Goal: Task Accomplishment & Management: Manage account settings

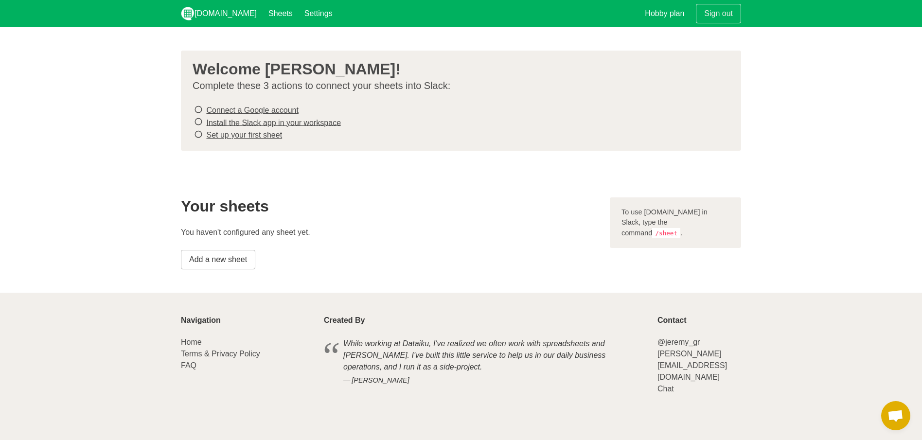
click at [230, 253] on link "Add a new sheet" at bounding box center [218, 259] width 74 height 19
click at [235, 109] on link "Connect a Google account" at bounding box center [252, 110] width 92 height 8
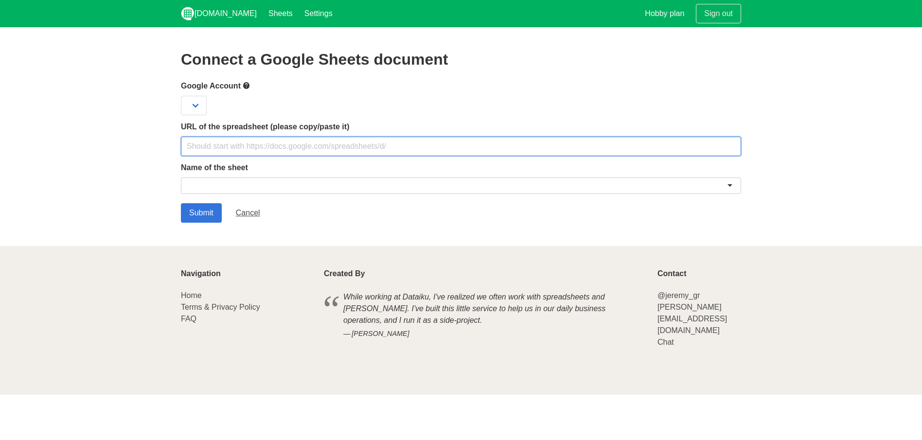
click at [302, 147] on input "text" at bounding box center [461, 146] width 560 height 19
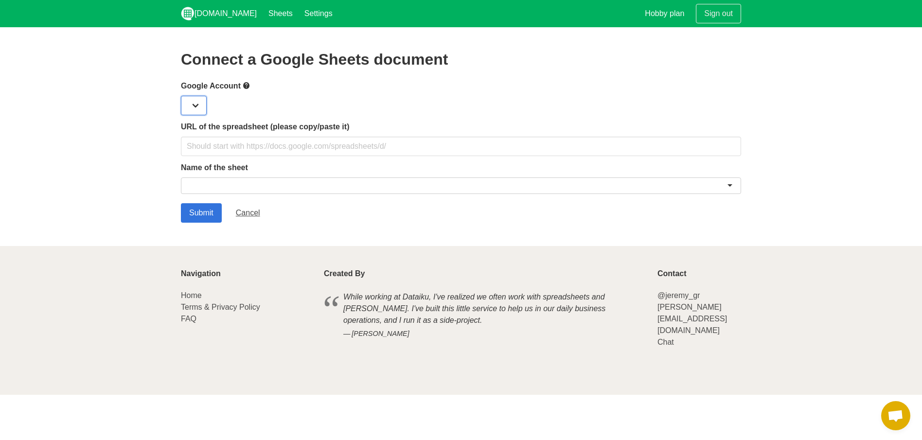
click at [205, 108] on select at bounding box center [194, 105] width 26 height 19
click at [203, 105] on select at bounding box center [194, 105] width 26 height 19
click at [181, 108] on select at bounding box center [194, 105] width 26 height 19
click at [229, 78] on div "Connect a Google Sheets document Google Account URL of the spreadsheet (please …" at bounding box center [461, 137] width 560 height 172
click at [236, 87] on label "Google Account" at bounding box center [461, 86] width 560 height 12
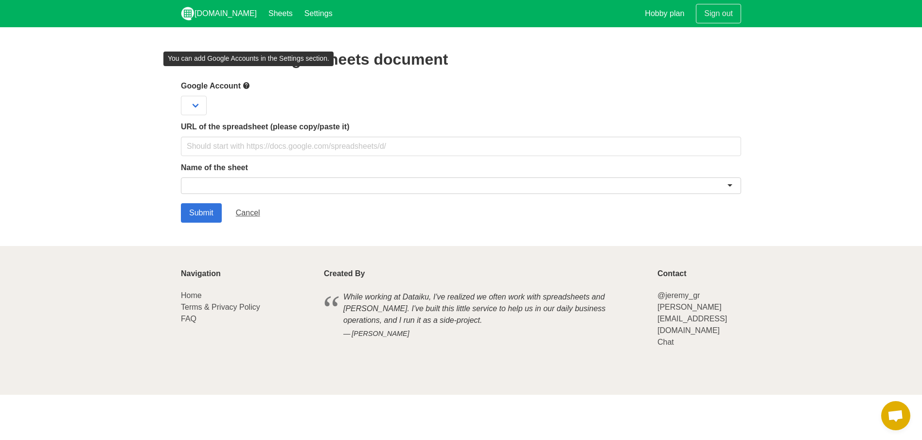
click at [252, 83] on span at bounding box center [247, 86] width 12 height 12
click at [229, 133] on div "URL of the spreadsheet (please copy/paste it)" at bounding box center [461, 138] width 560 height 35
click at [197, 92] on div "Google Account" at bounding box center [461, 98] width 560 height 36
click at [201, 101] on select at bounding box center [194, 105] width 26 height 19
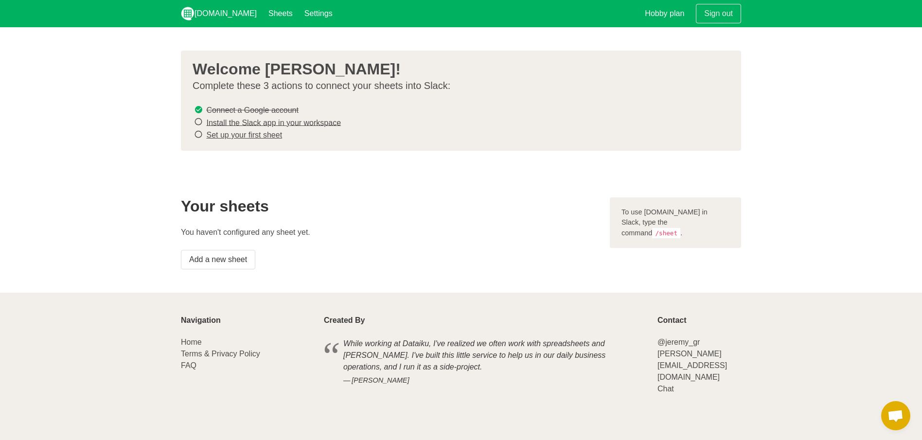
click at [247, 109] on s "Connect a Google account" at bounding box center [252, 110] width 92 height 8
click at [257, 122] on link "Install the Slack app in your workspace" at bounding box center [273, 122] width 135 height 8
click at [229, 250] on link "Add a new sheet" at bounding box center [218, 259] width 74 height 19
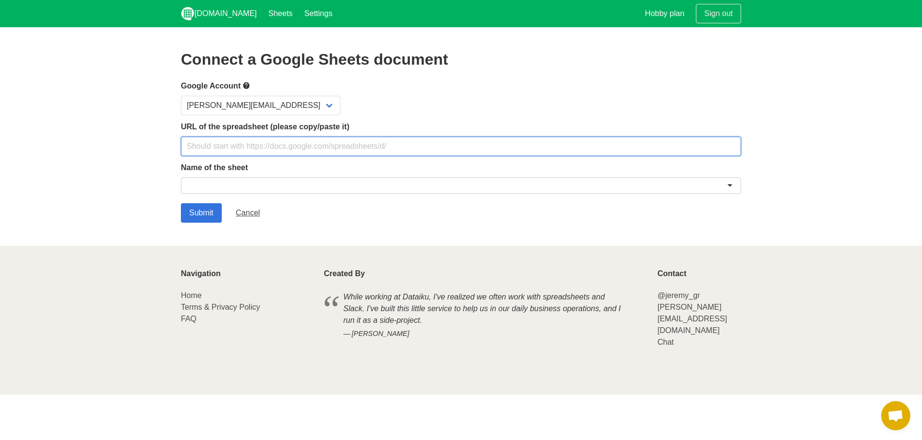
click at [302, 142] on input "text" at bounding box center [461, 146] width 560 height 19
paste input "https://docs.google.com/spreadsheets/d/1AQQm6LHUHpr__bL9rmUa8UrZ3tUzBYxr1ruDcPa…"
type input "https://docs.google.com/spreadsheets/d/1AQQm6LHUHpr__bL9rmUa8UrZ3tUzBYxr1ruDcPa…"
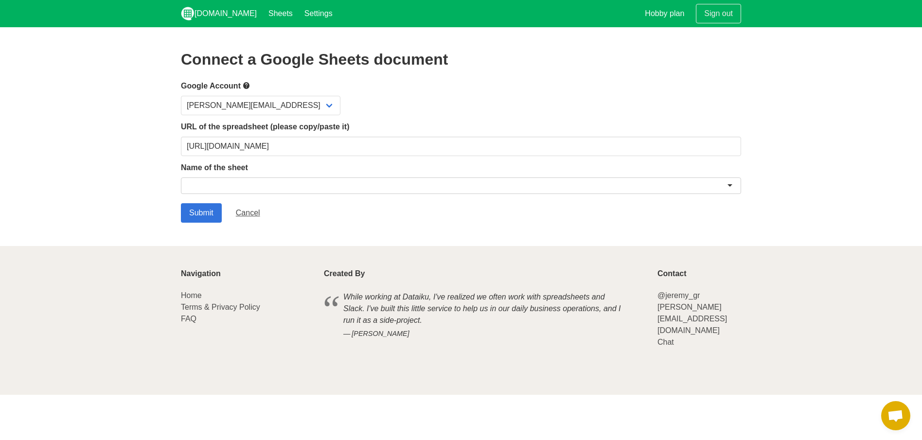
click at [284, 190] on div at bounding box center [461, 186] width 560 height 17
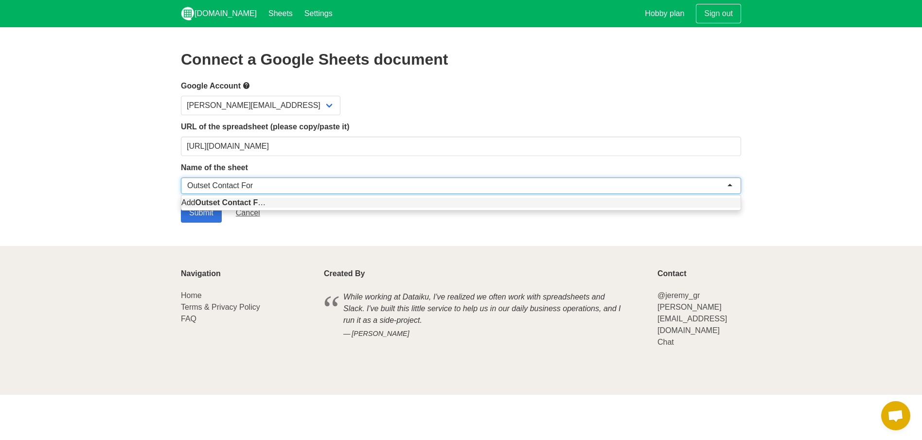
type input "Outset Contact Form"
click at [138, 165] on section "Connect a Google Sheets document Google Account robert@outset.ai URL of the spr…" at bounding box center [461, 136] width 922 height 219
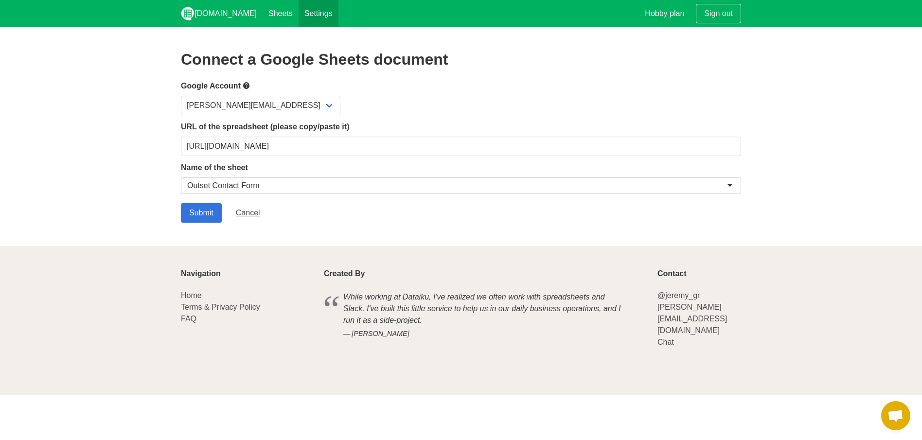
click at [314, 20] on link "Settings" at bounding box center [319, 13] width 40 height 27
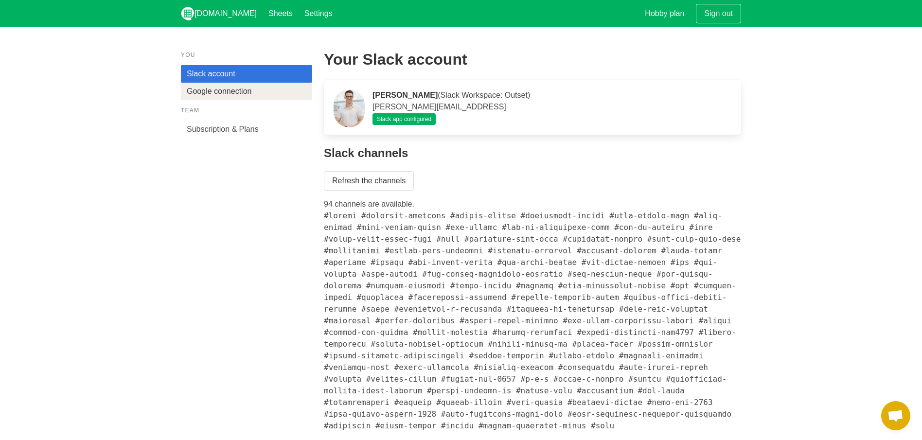
click at [251, 87] on link "Google connection" at bounding box center [246, 92] width 131 height 18
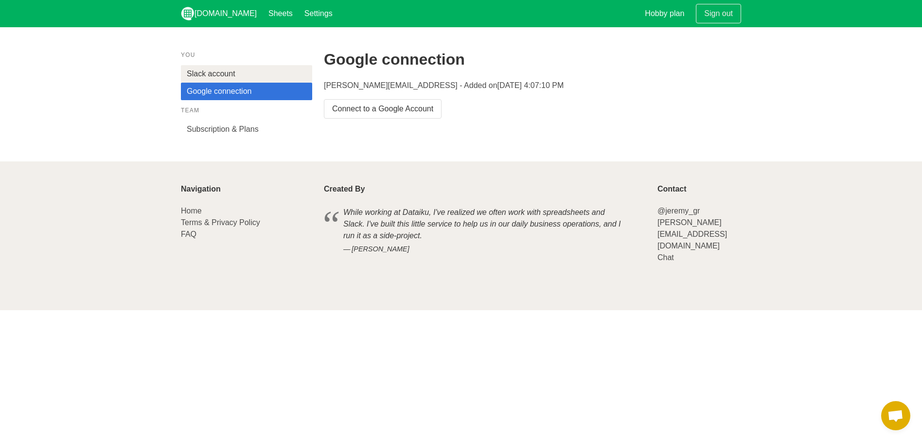
click at [245, 72] on link "Slack account" at bounding box center [246, 74] width 131 height 18
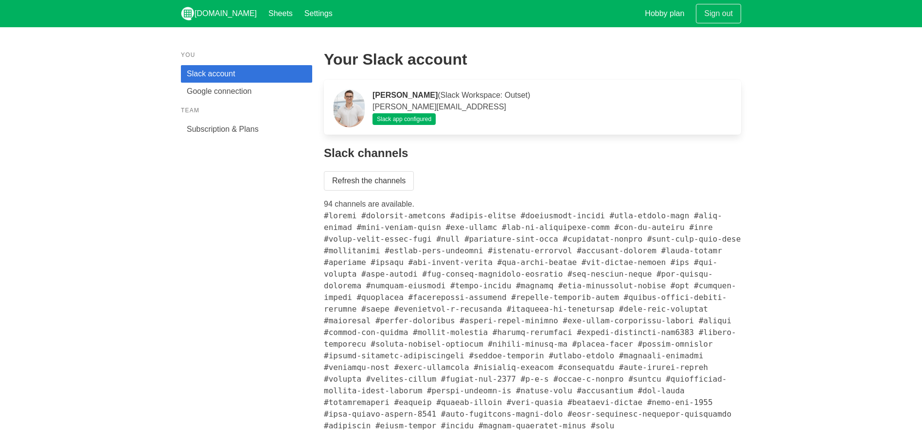
click at [470, 116] on p "Slack app configured" at bounding box center [552, 119] width 359 height 12
click at [445, 82] on div "[PERSON_NAME] ([PERSON_NAME] Workspace: Outset) [PERSON_NAME][EMAIL_ADDRESS] Sl…" at bounding box center [532, 107] width 417 height 55
click at [445, 91] on p "[PERSON_NAME] ([PERSON_NAME] Workspace: Outset) [PERSON_NAME][EMAIL_ADDRESS]" at bounding box center [552, 100] width 359 height 23
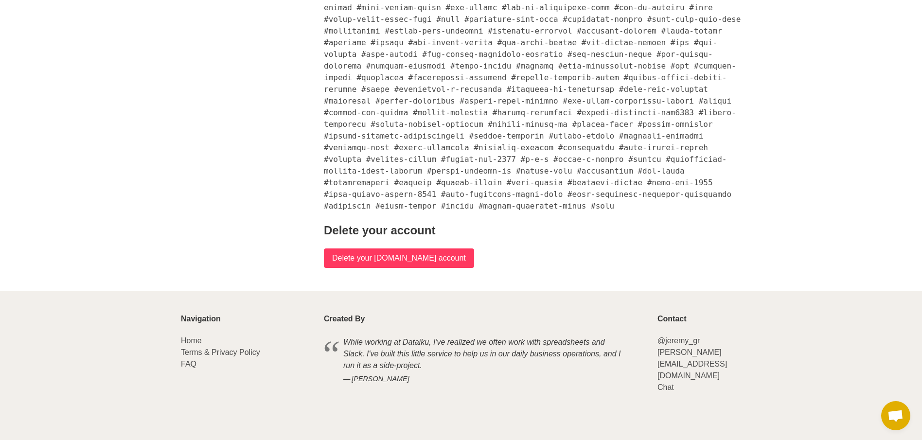
click at [406, 268] on input "Delete your [DOMAIN_NAME] account" at bounding box center [399, 258] width 150 height 19
